Goal: Transaction & Acquisition: Purchase product/service

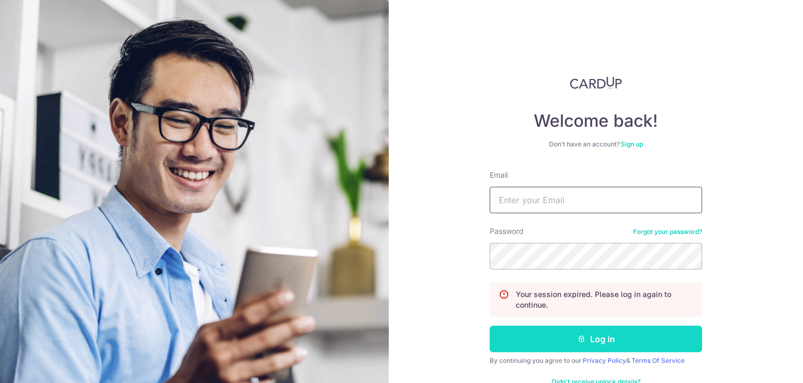
type input "justinswarles@gmail.com"
click at [537, 342] on button "Log in" at bounding box center [595, 339] width 212 height 27
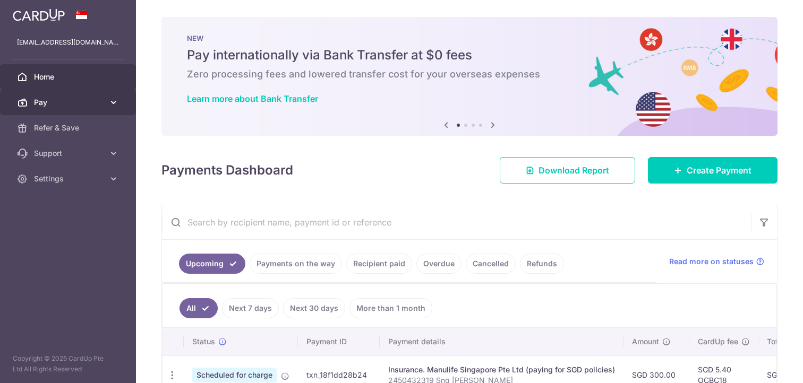
click at [81, 102] on span "Pay" at bounding box center [69, 102] width 70 height 11
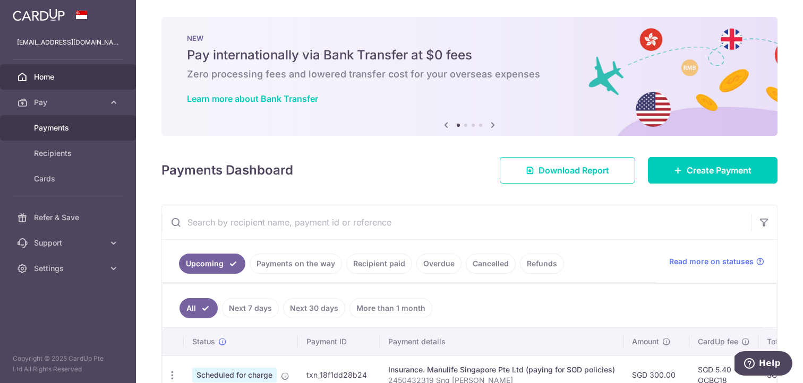
click at [63, 136] on link "Payments" at bounding box center [68, 127] width 136 height 25
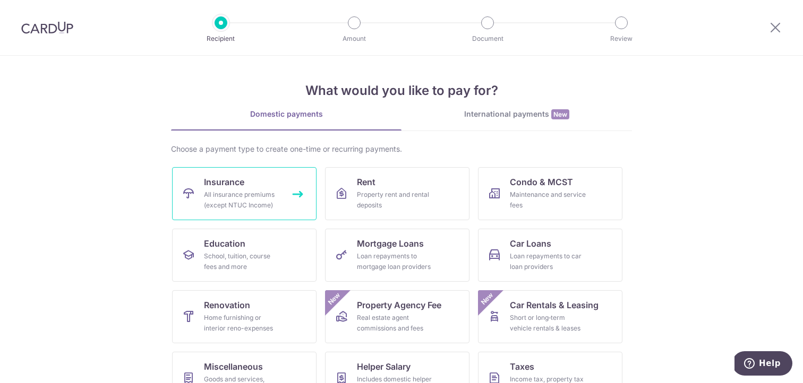
click at [195, 200] on link "Insurance All insurance premiums (except NTUC Income)" at bounding box center [244, 193] width 144 height 53
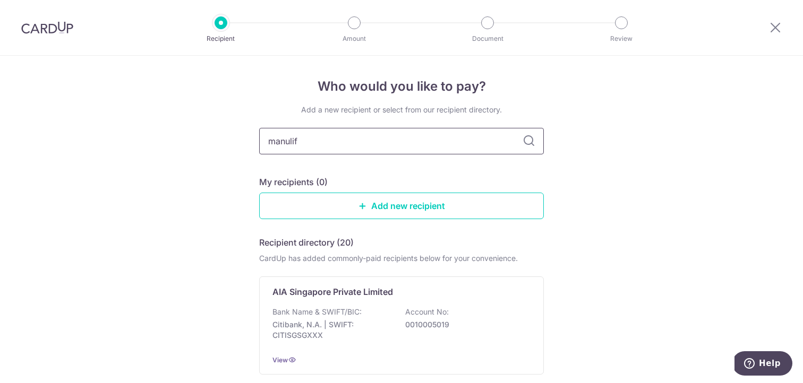
type input "manulife"
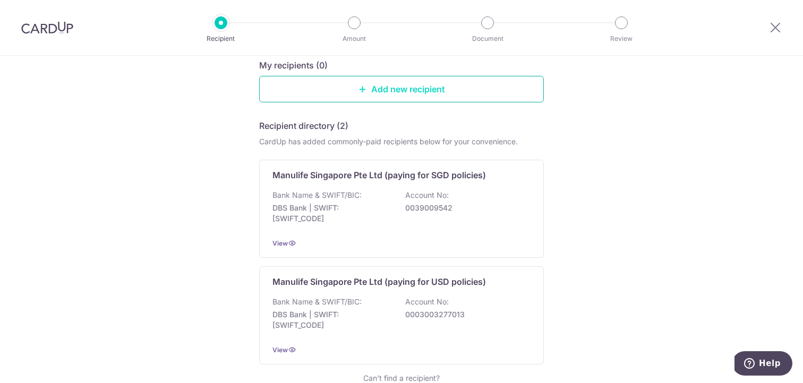
scroll to position [117, 0]
click at [398, 222] on div "Bank Name & SWIFT/BIC: DBS Bank | SWIFT: DBSSSGSGXXX Account No: 0039009542" at bounding box center [401, 209] width 258 height 39
